Goal: Task Accomplishment & Management: Manage account settings

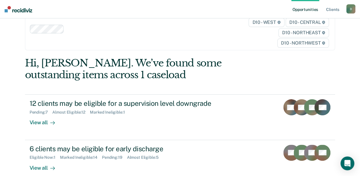
scroll to position [29, 0]
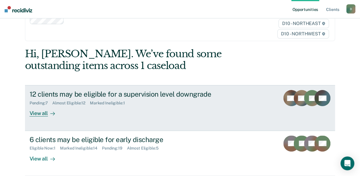
click at [48, 114] on div at bounding box center [51, 113] width 7 height 7
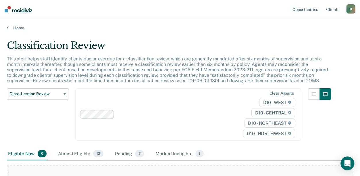
scroll to position [115, 0]
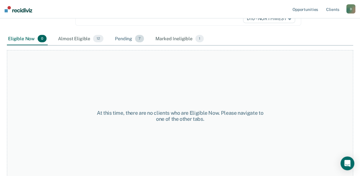
click at [135, 43] on div "Pending 7" at bounding box center [129, 38] width 31 height 13
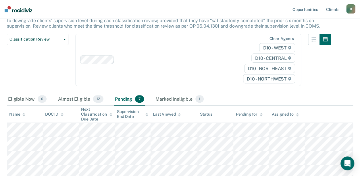
scroll to position [55, 0]
click at [74, 98] on div "Almost Eligible 12" at bounding box center [81, 99] width 48 height 13
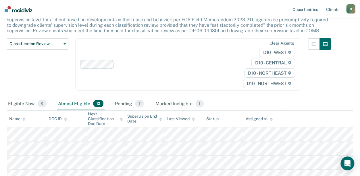
scroll to position [0, 0]
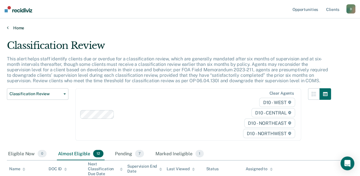
click at [19, 27] on link "Home" at bounding box center [180, 27] width 346 height 5
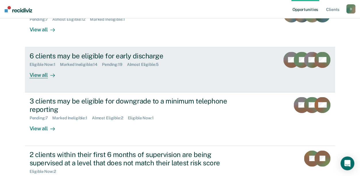
scroll to position [115, 0]
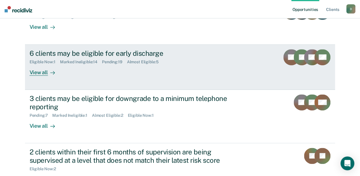
click at [41, 73] on div "View all" at bounding box center [46, 69] width 32 height 11
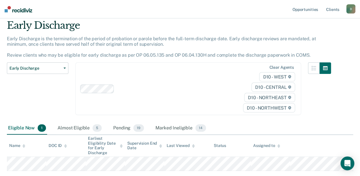
scroll to position [56, 0]
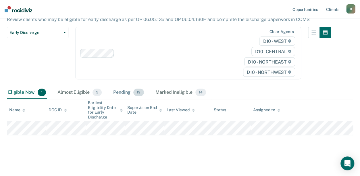
click at [124, 93] on div "Pending 19" at bounding box center [128, 92] width 33 height 13
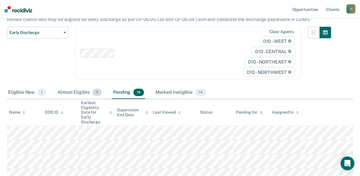
click at [82, 93] on div "Almost Eligible 5" at bounding box center [79, 92] width 47 height 13
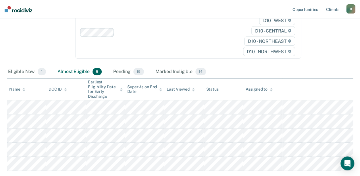
scroll to position [85, 0]
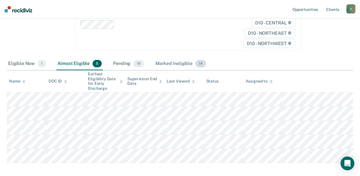
click at [179, 63] on div "Marked Ineligible 14" at bounding box center [180, 64] width 53 height 13
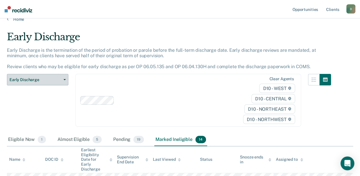
scroll to position [0, 0]
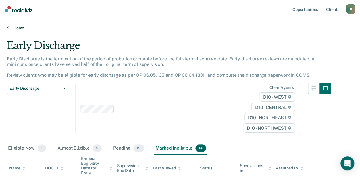
click at [17, 28] on link "Home" at bounding box center [180, 27] width 346 height 5
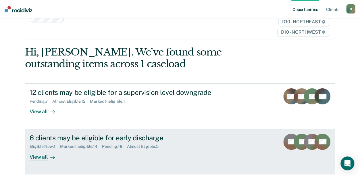
scroll to position [86, 0]
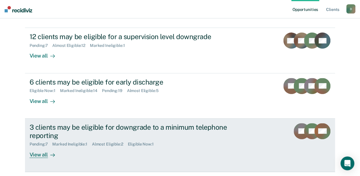
click at [50, 132] on div "3 clients may be eligible for downgrade to a minimum telephone reporting" at bounding box center [131, 131] width 202 height 17
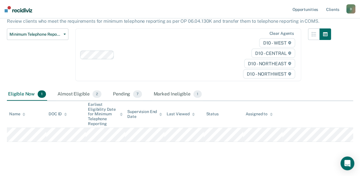
scroll to position [55, 0]
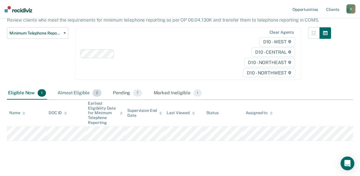
click at [81, 88] on div "Almost Eligible 2" at bounding box center [79, 93] width 46 height 13
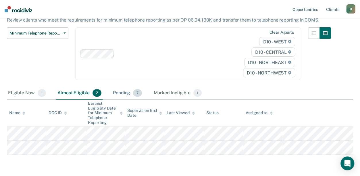
click at [122, 89] on div "Pending 7" at bounding box center [127, 93] width 31 height 13
